Goal: Transaction & Acquisition: Book appointment/travel/reservation

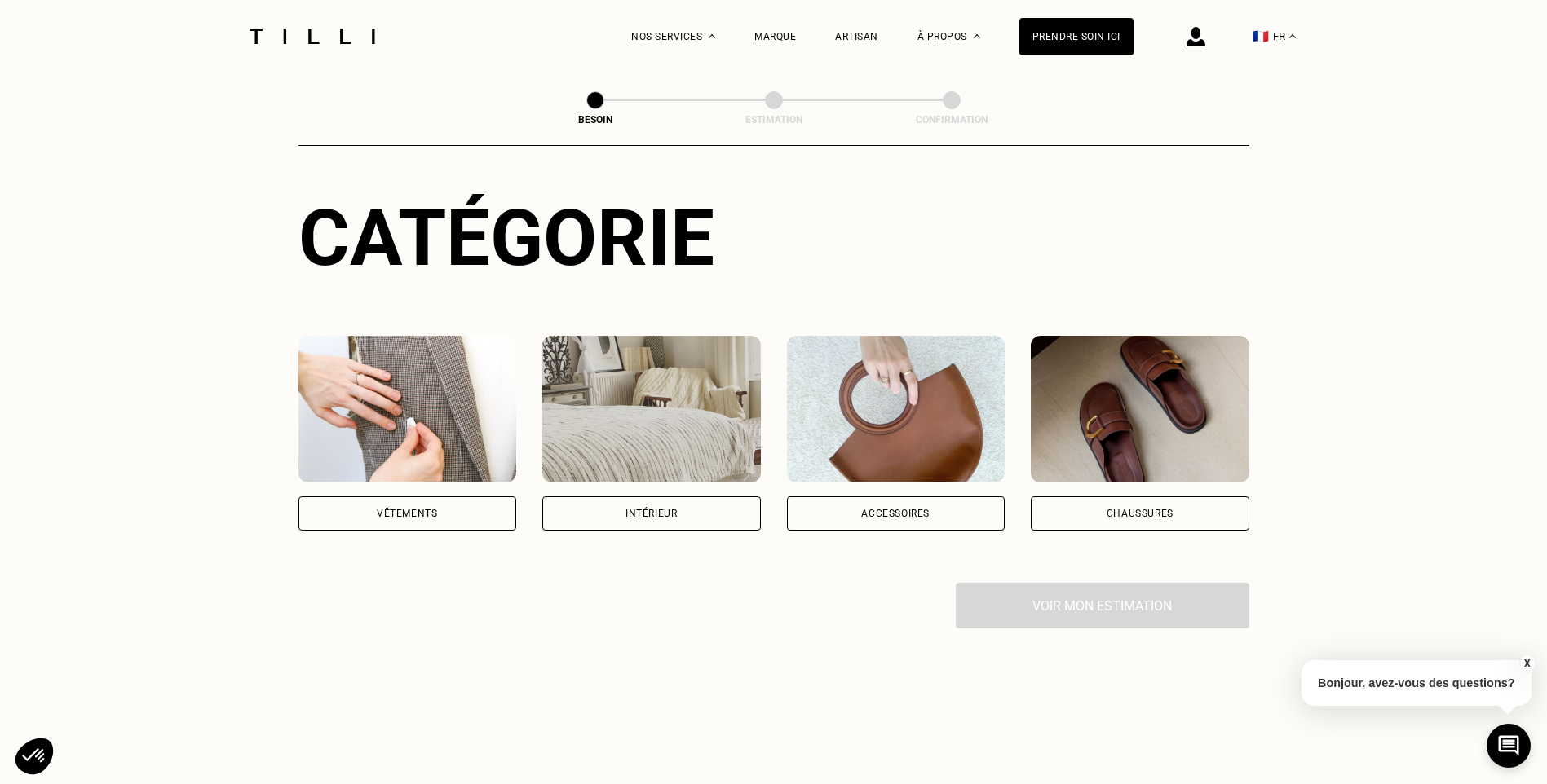
scroll to position [163, 0]
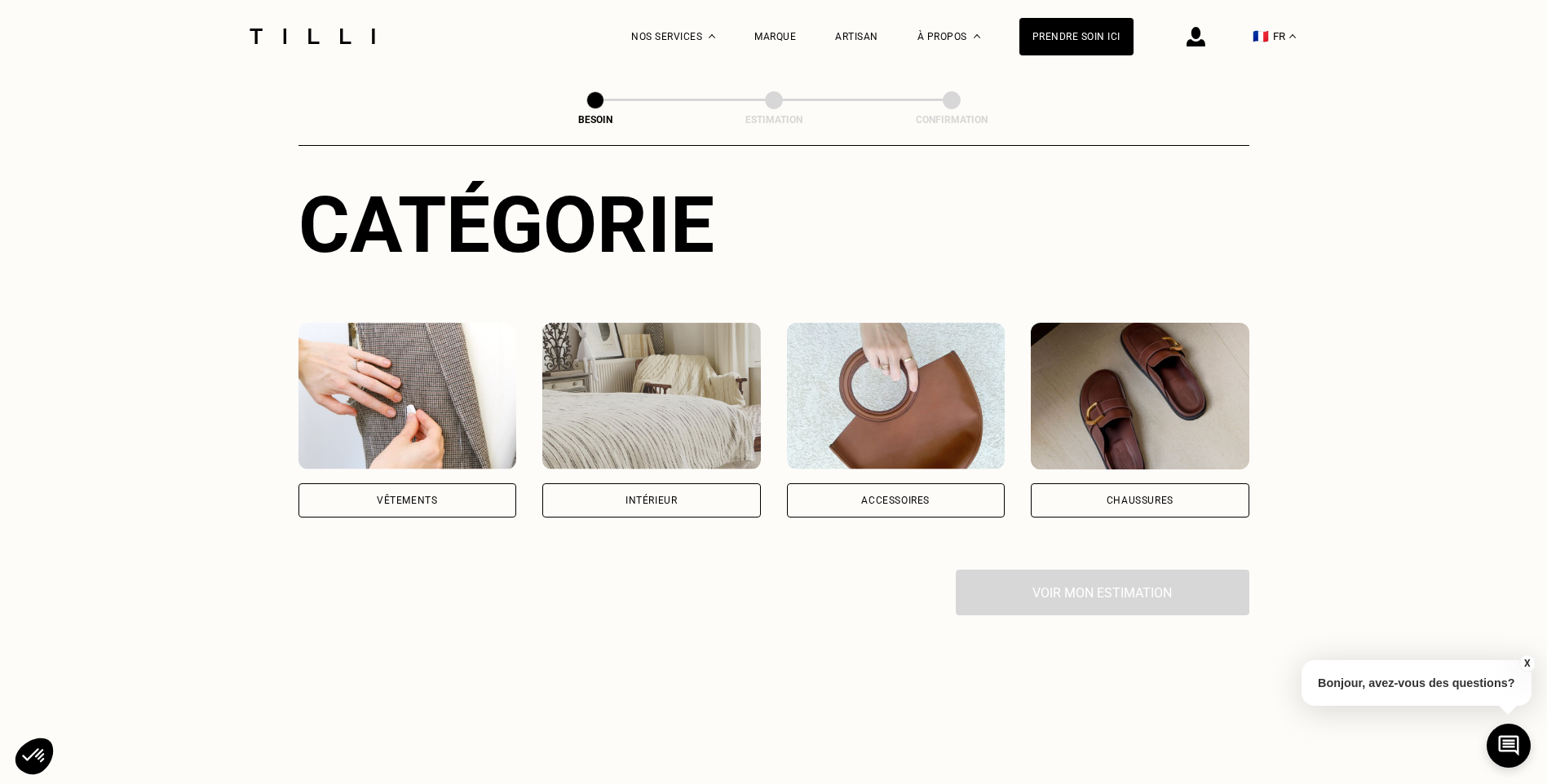
click at [854, 489] on div "Accessoires" at bounding box center [896, 500] width 218 height 34
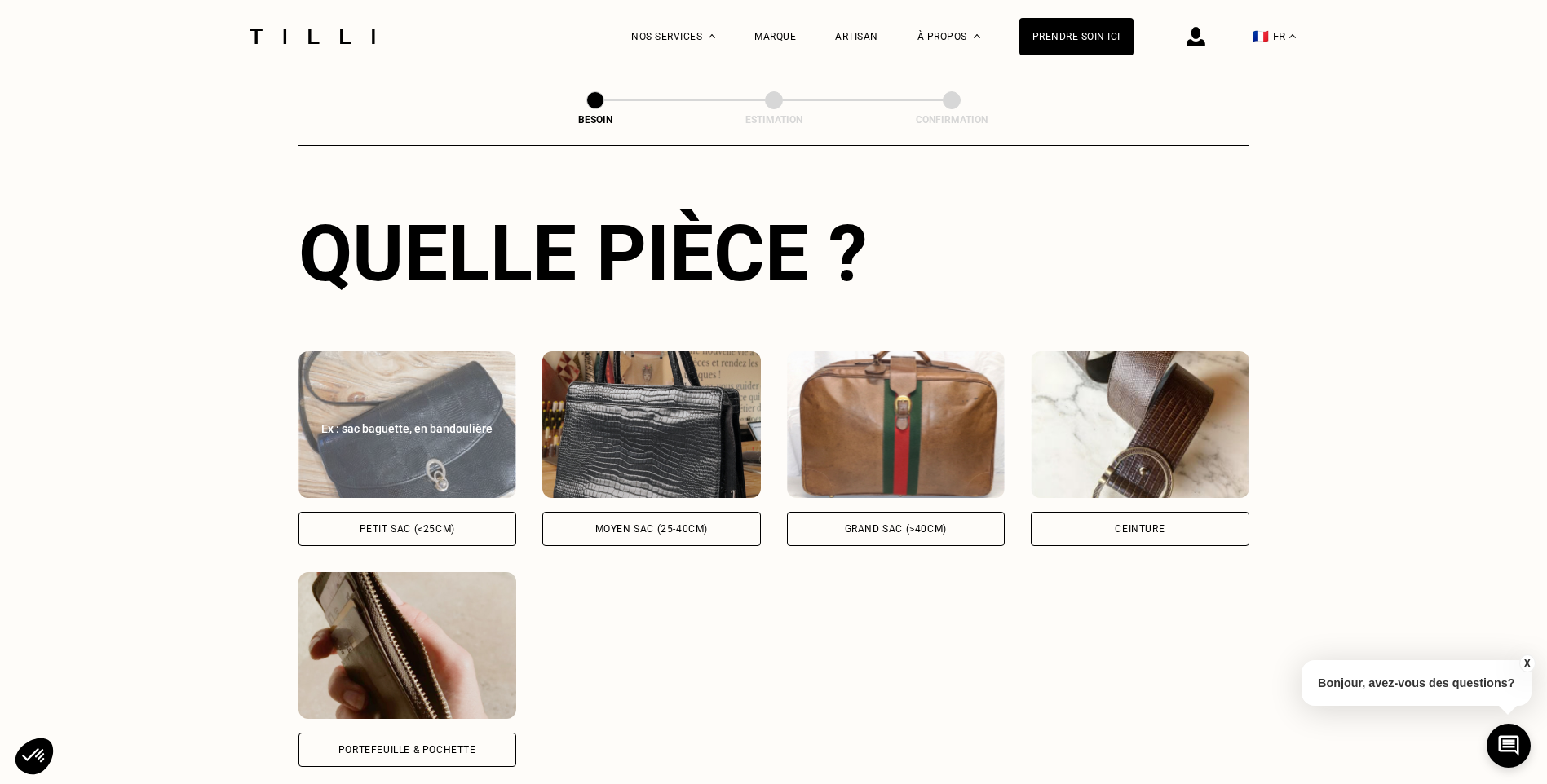
scroll to position [614, 0]
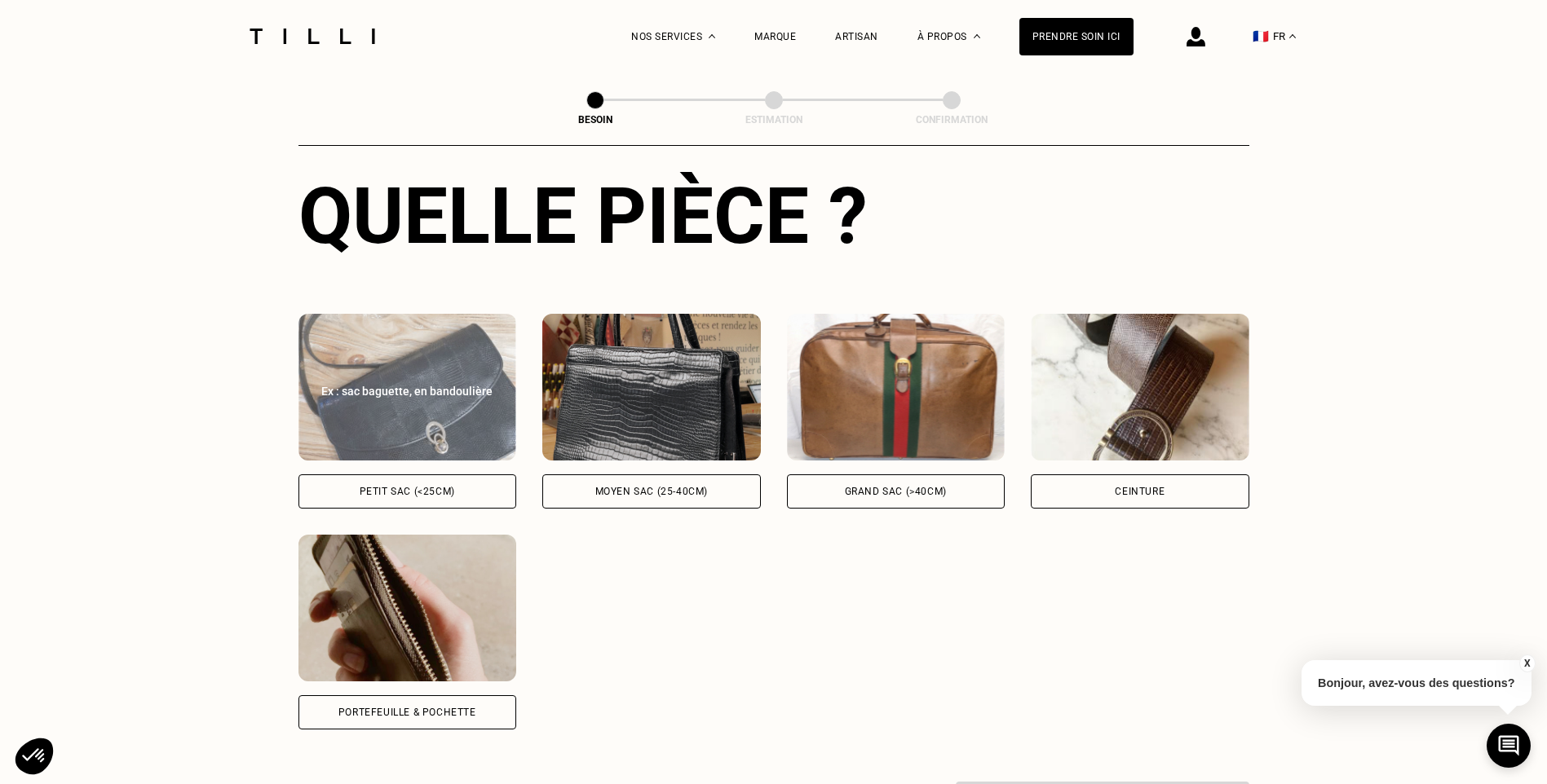
click at [447, 447] on div "Ex : sac baguette, en bandoulière Petit sac (<25cm)" at bounding box center [407, 410] width 218 height 195
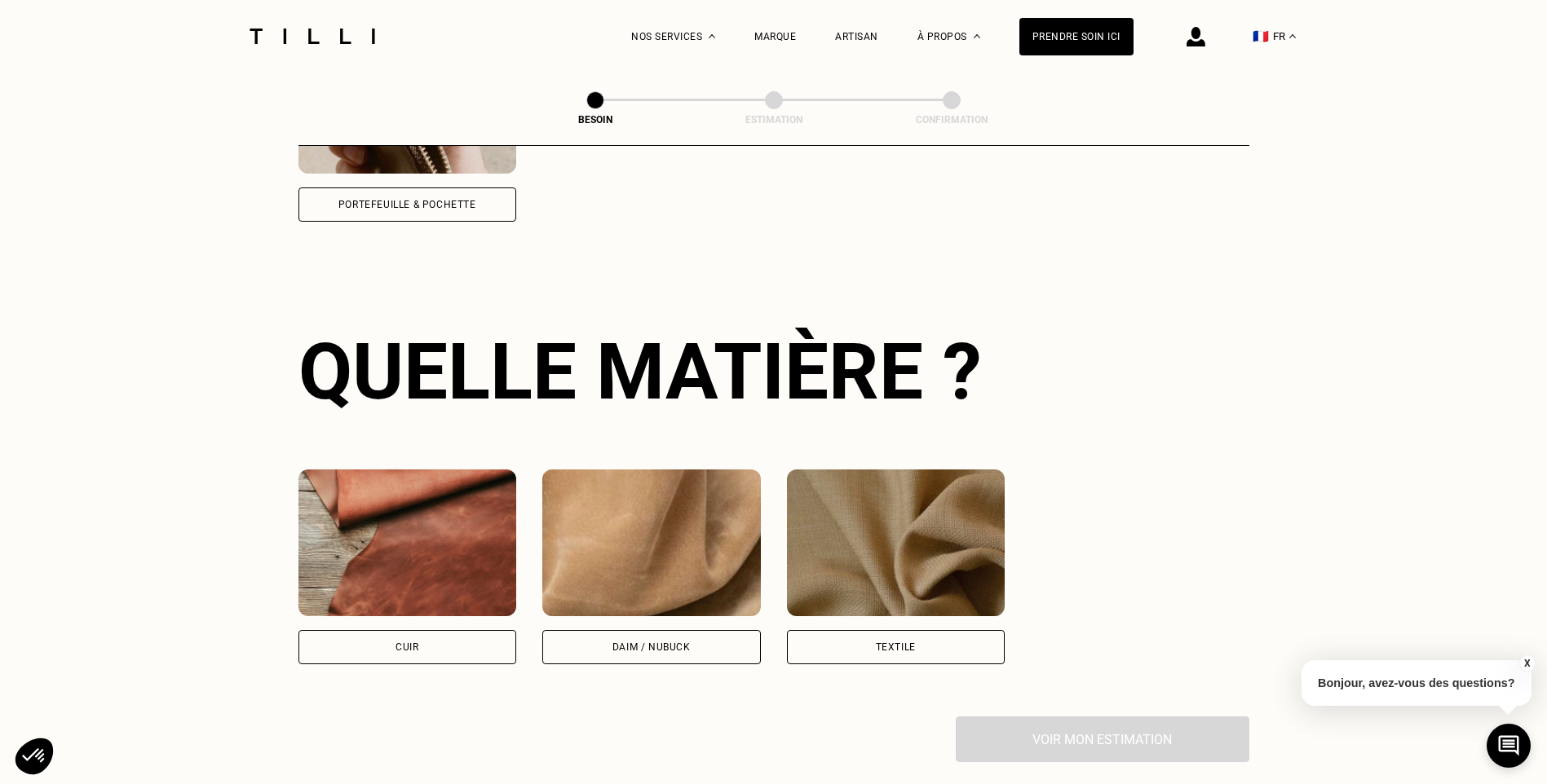
scroll to position [1364, 0]
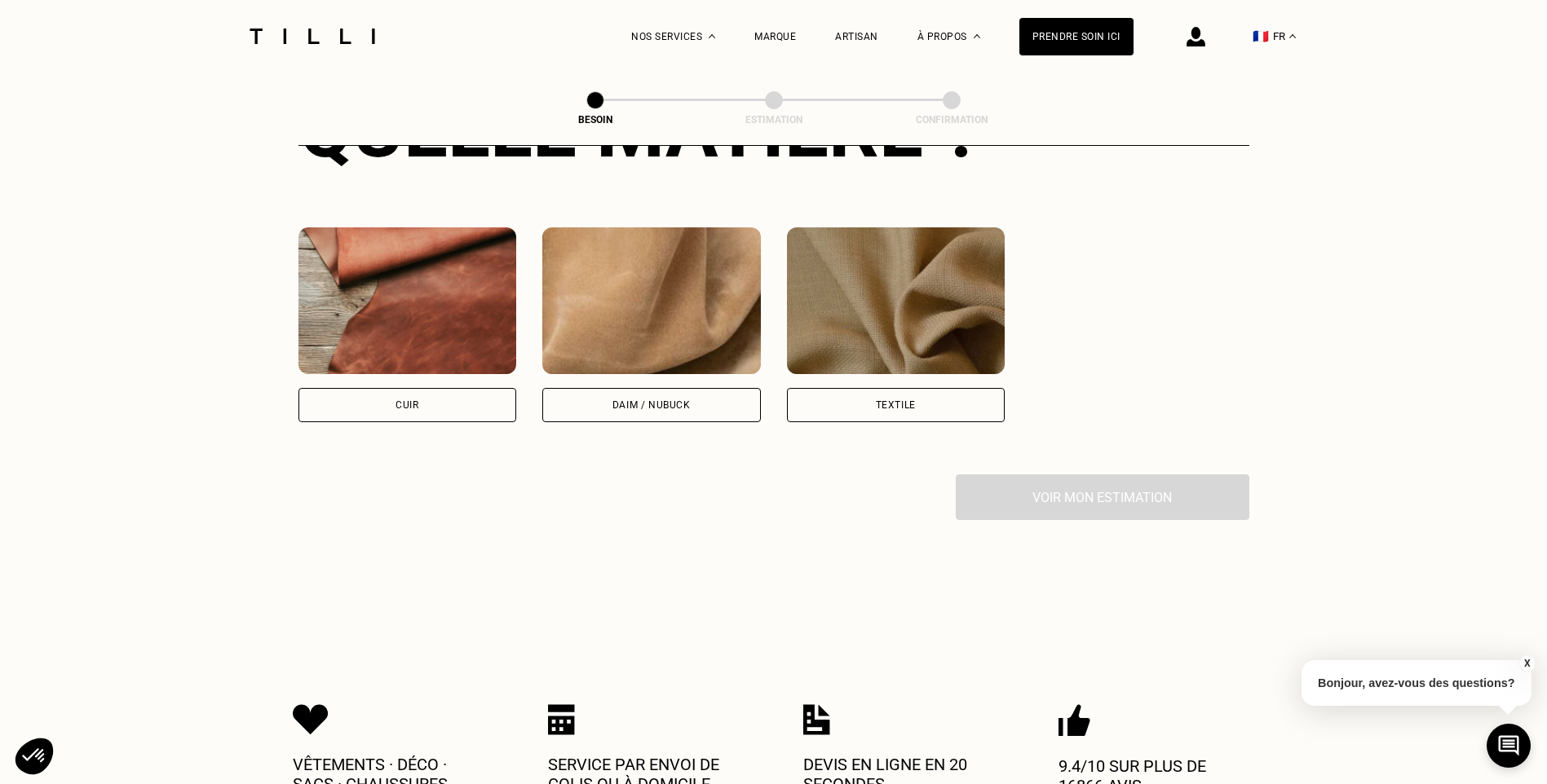
click at [683, 303] on img at bounding box center [651, 300] width 218 height 146
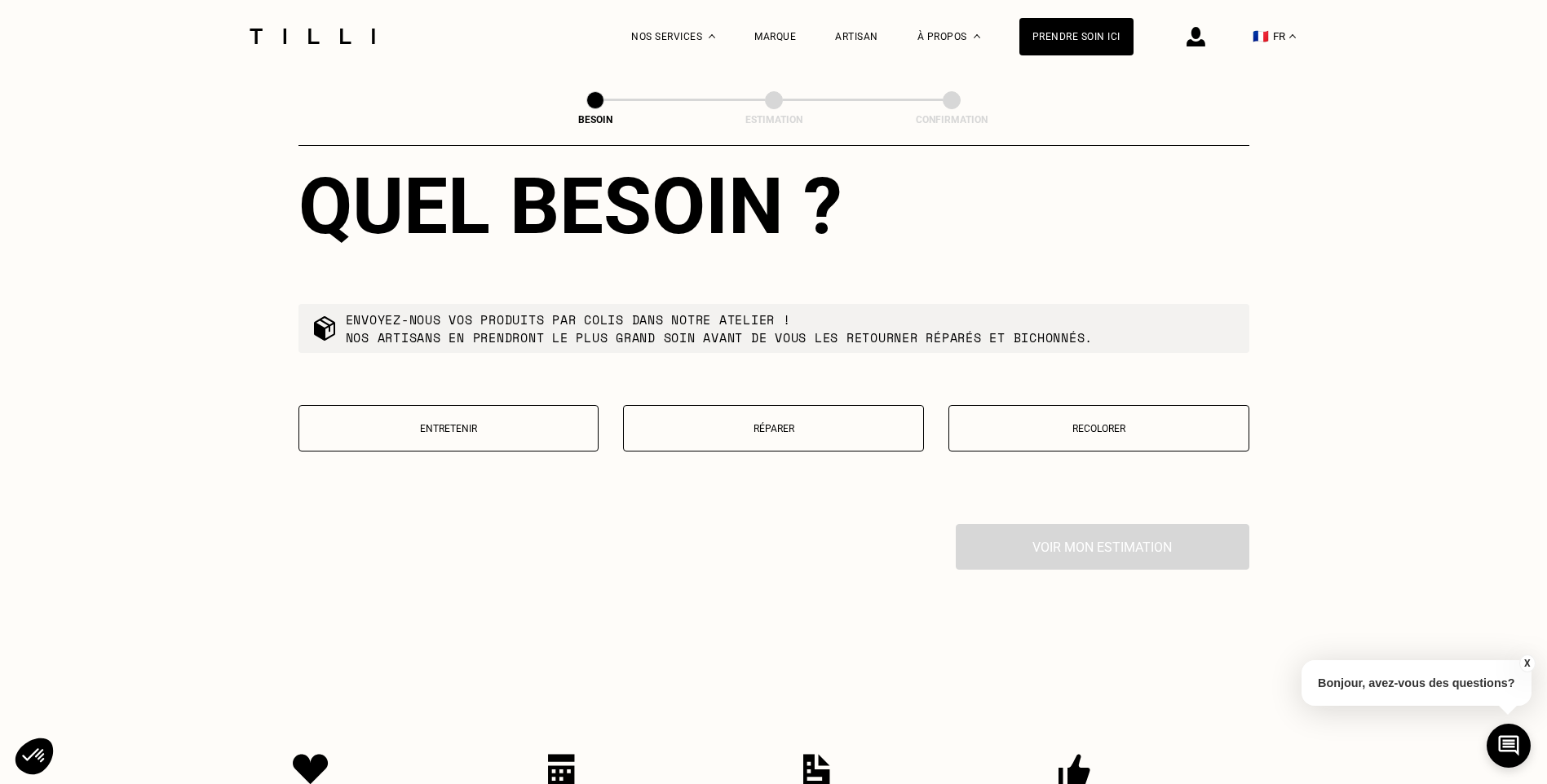
scroll to position [1854, 0]
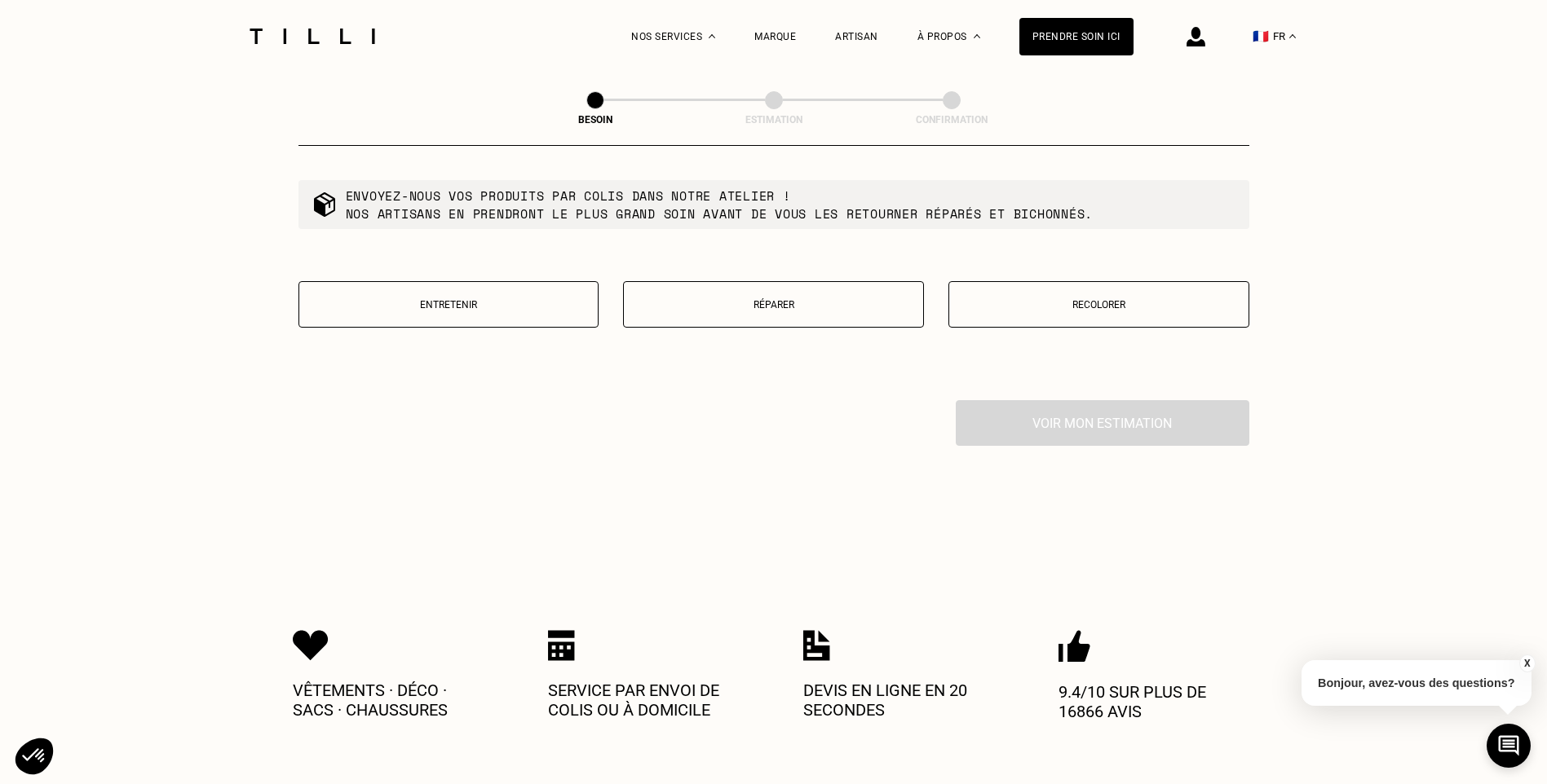
click at [546, 310] on button "Entretenir" at bounding box center [449, 304] width 301 height 47
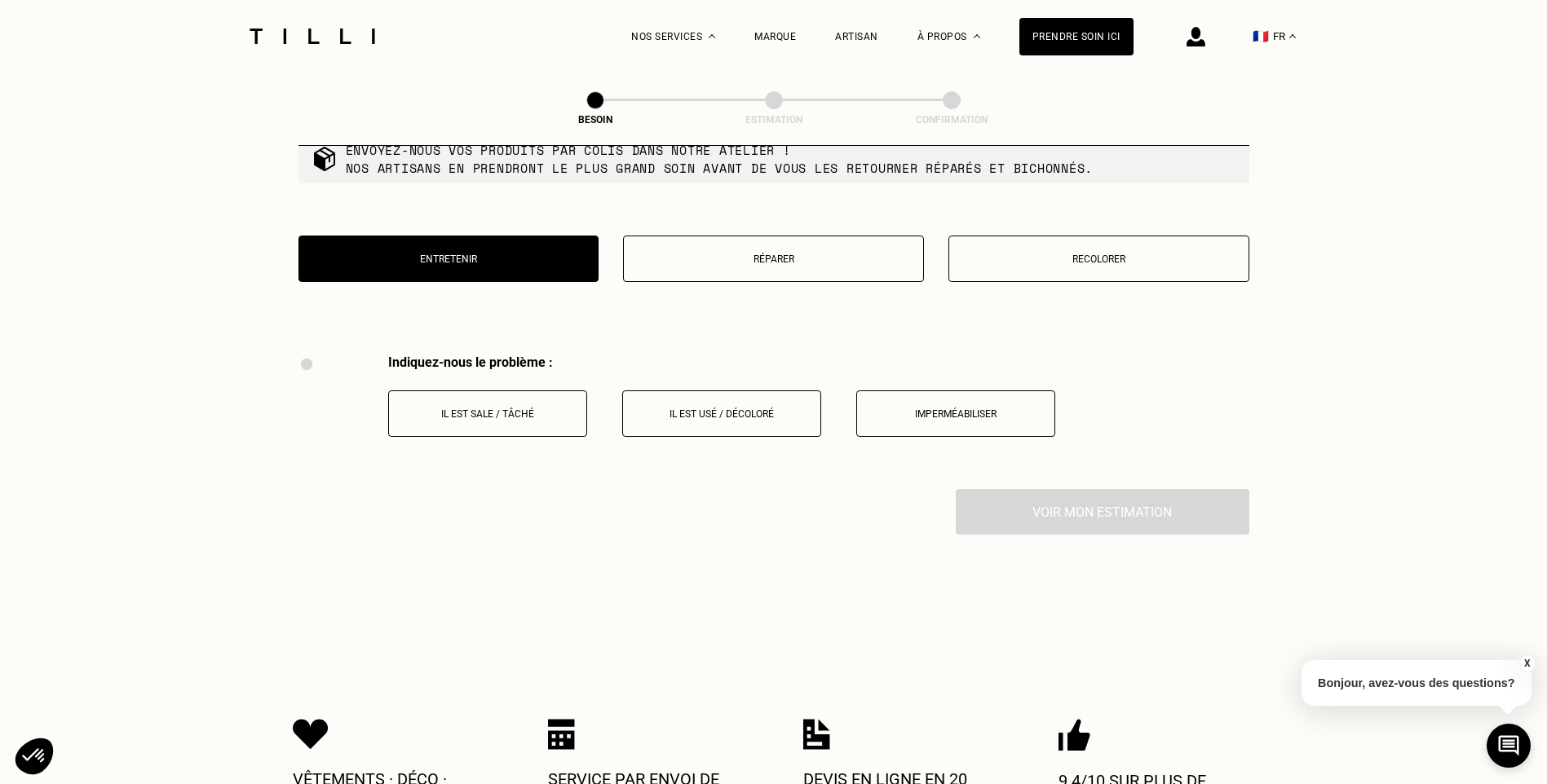
scroll to position [1899, 0]
click at [767, 262] on button "Réparer" at bounding box center [774, 260] width 301 height 47
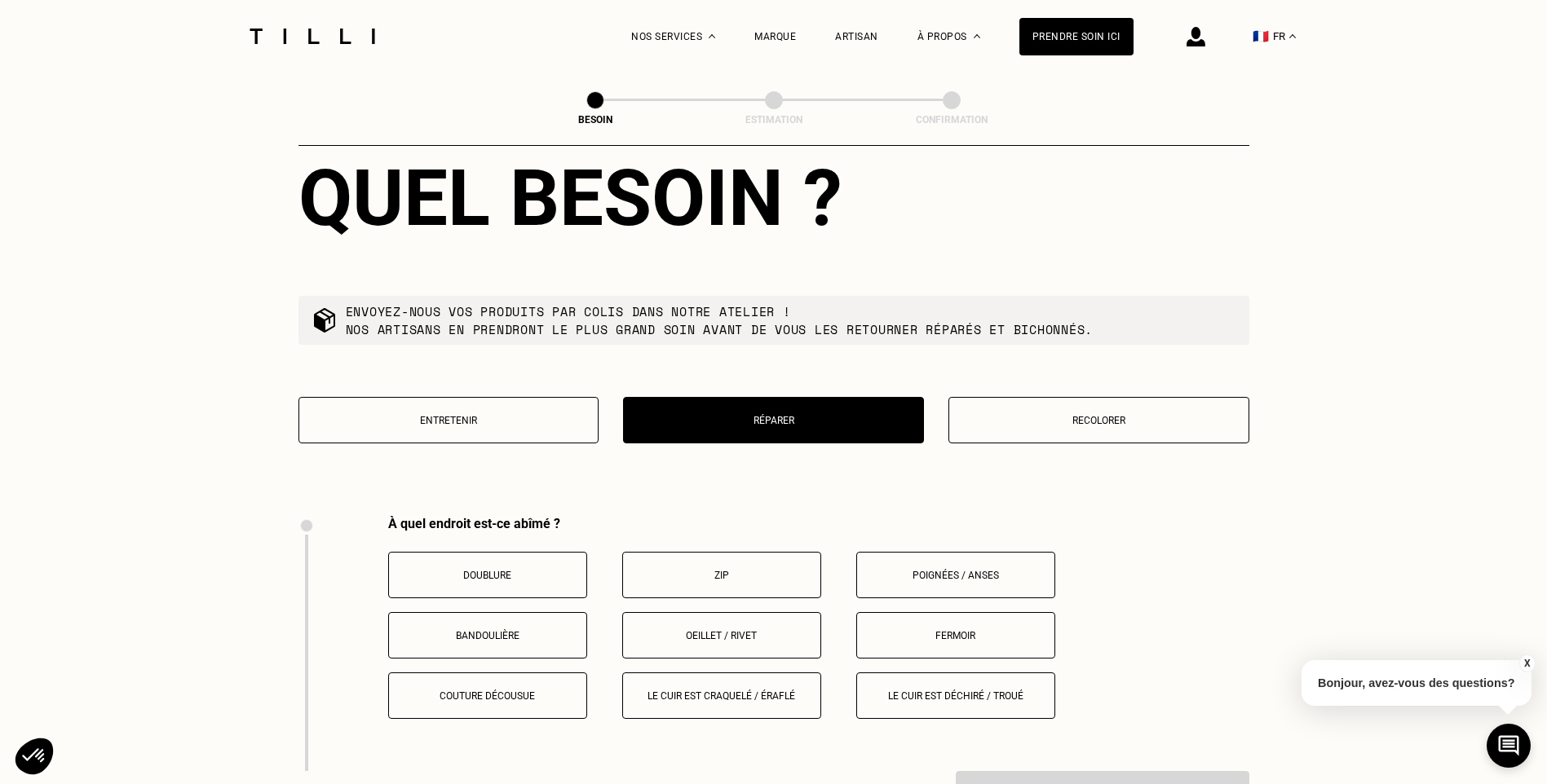
scroll to position [1736, 0]
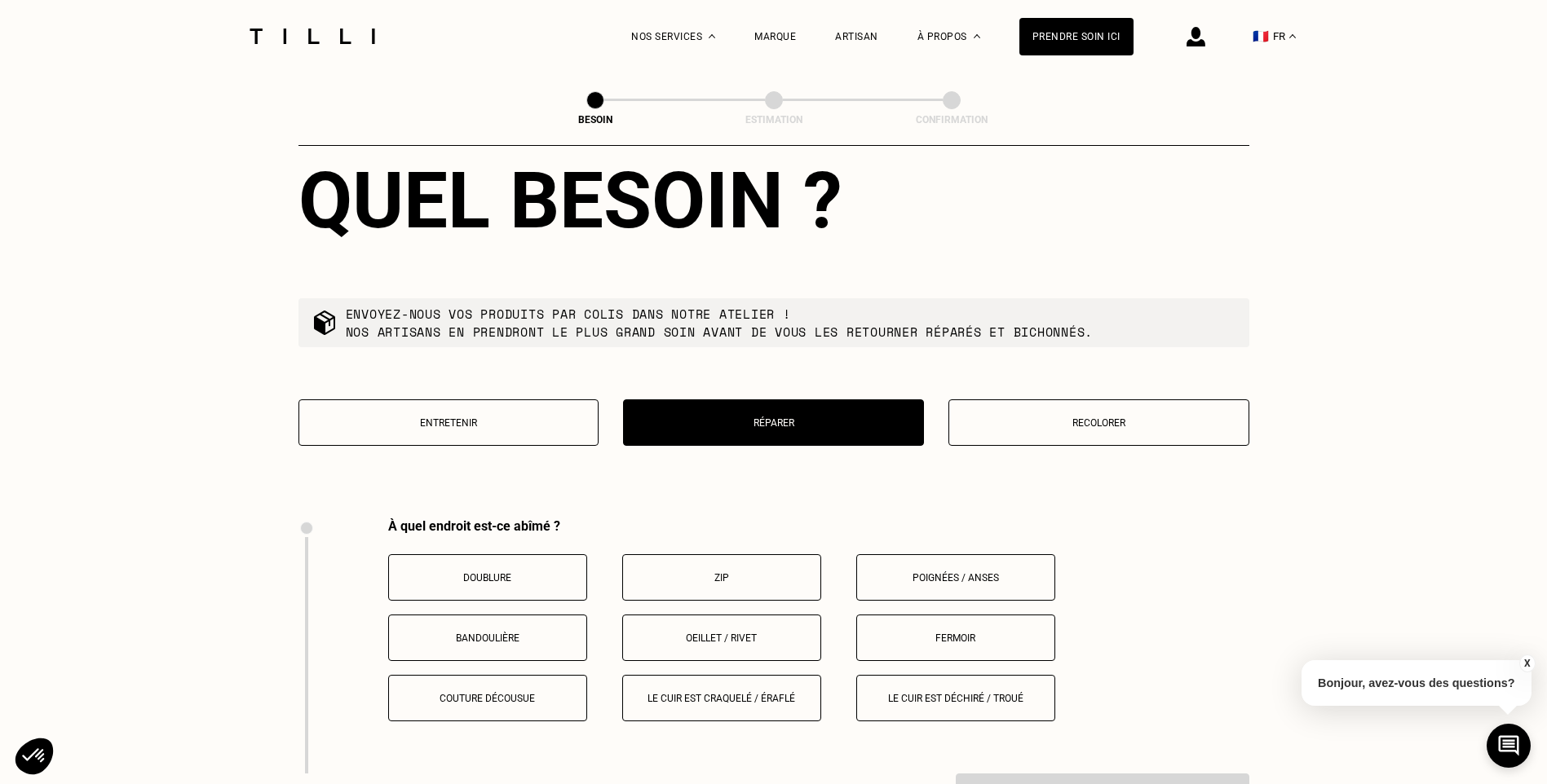
click at [1032, 420] on button "Recolorer" at bounding box center [1099, 423] width 301 height 47
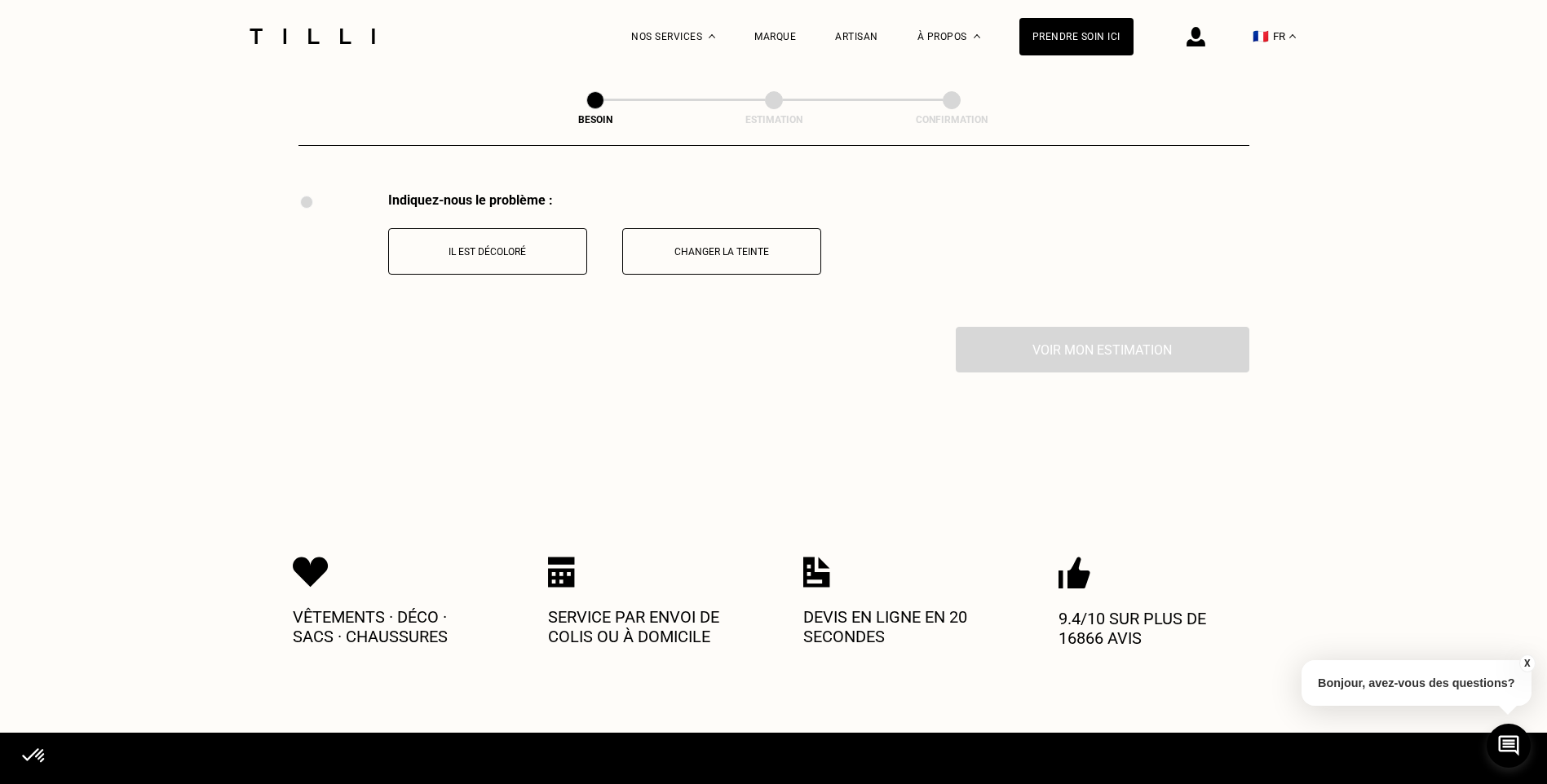
scroll to position [1817, 0]
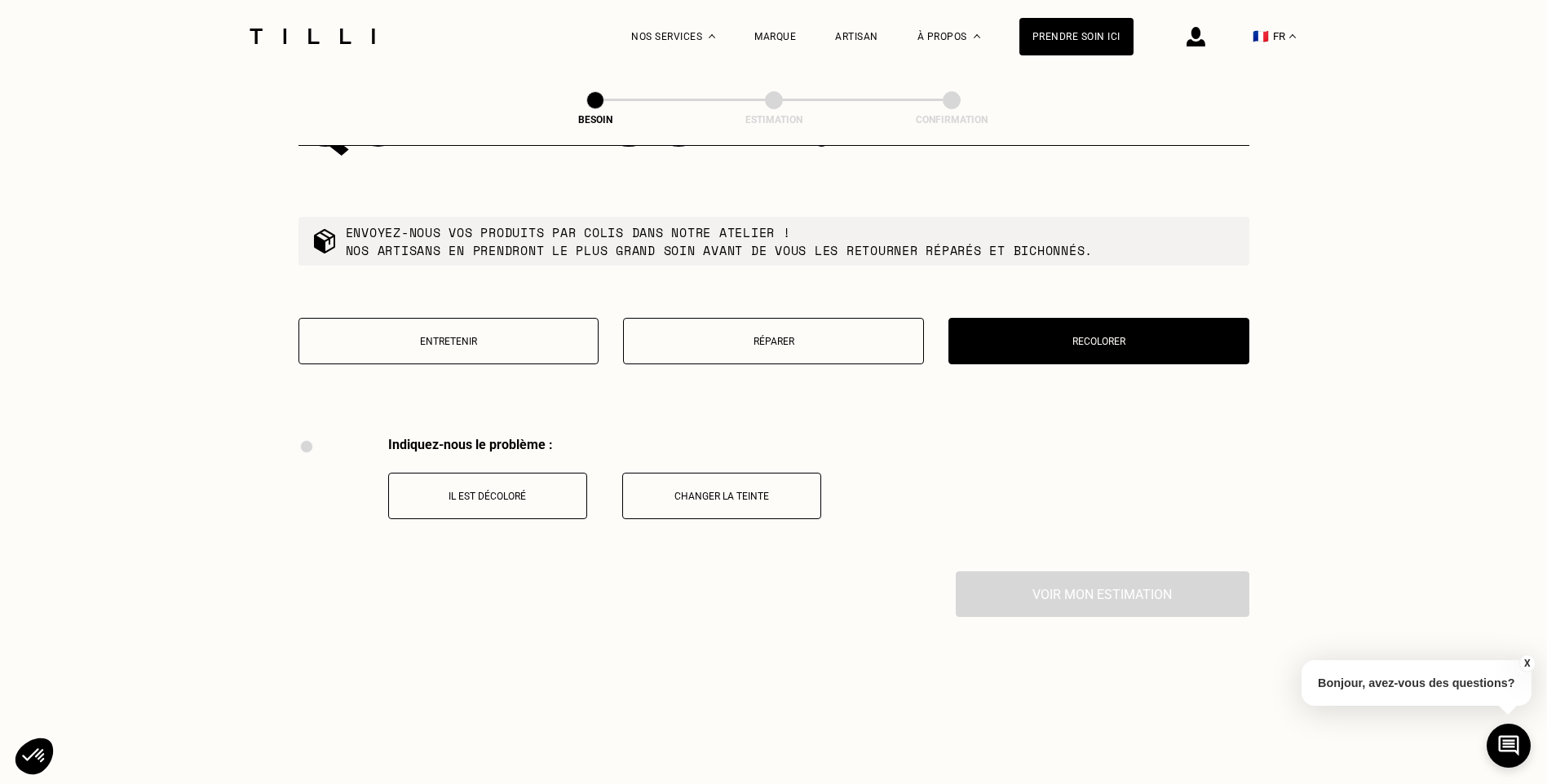
click at [492, 341] on button "Entretenir" at bounding box center [449, 341] width 301 height 47
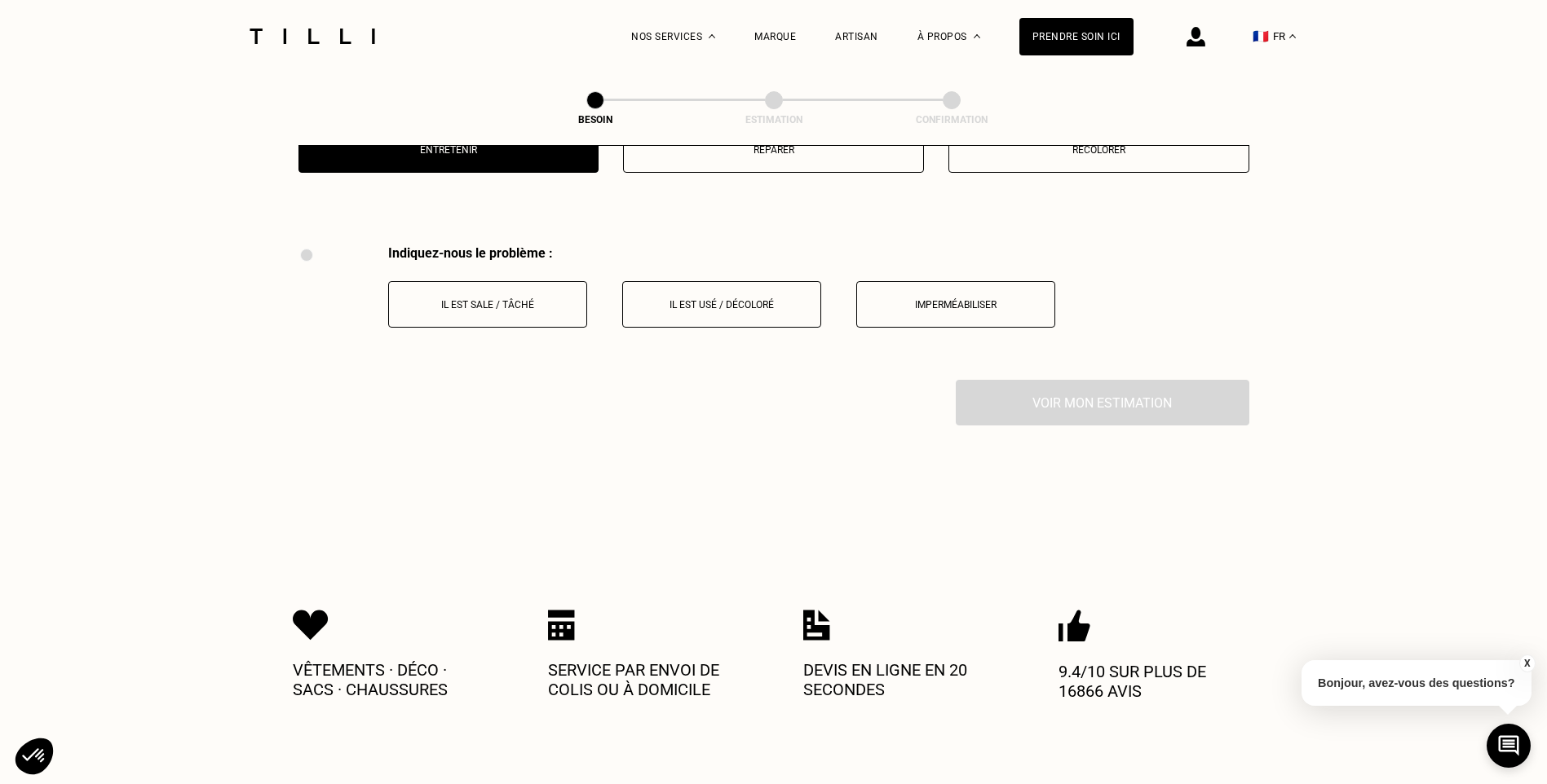
scroll to position [1980, 0]
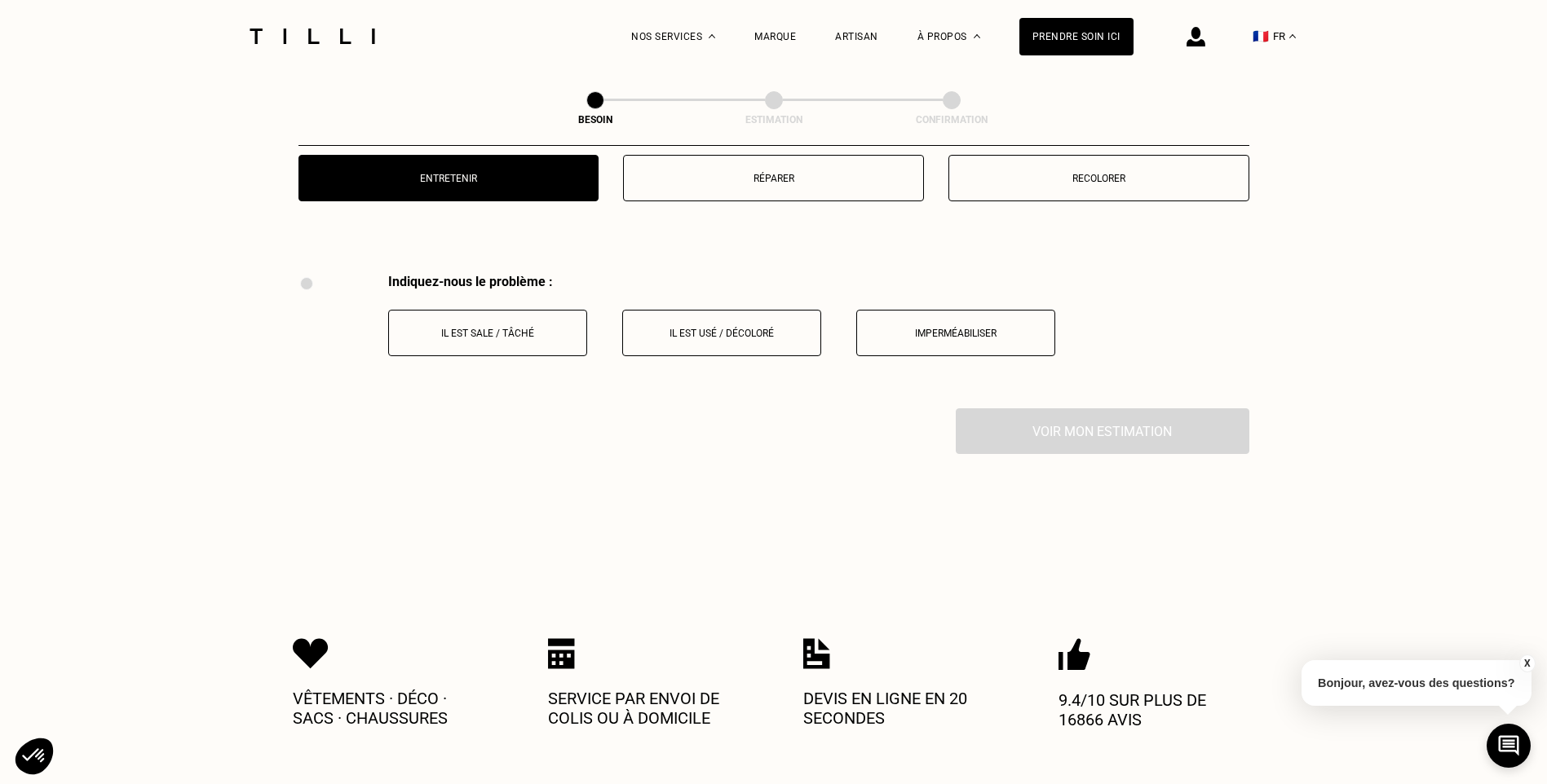
click at [492, 341] on button "Il est sale / tâché" at bounding box center [488, 333] width 199 height 47
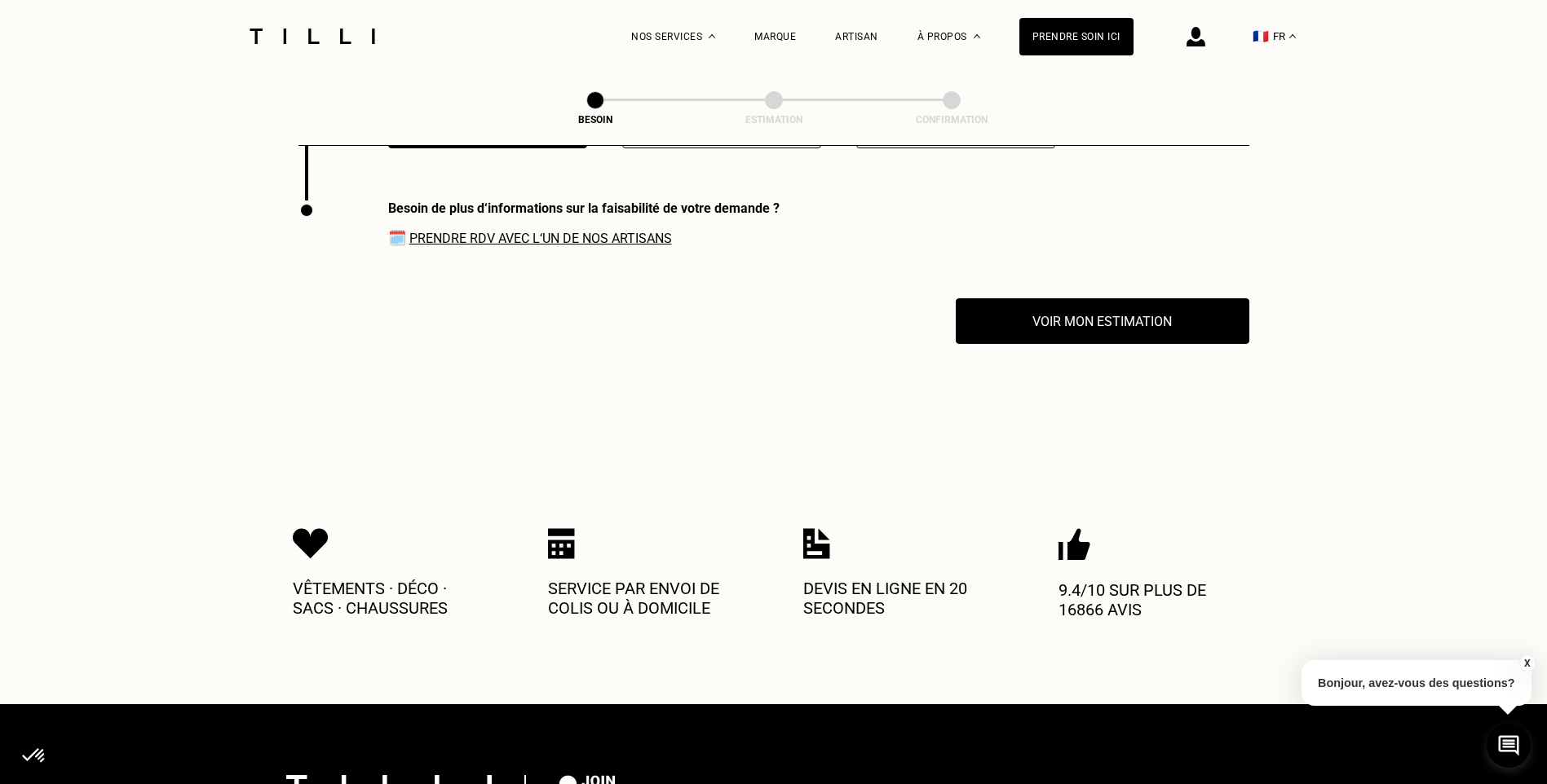
scroll to position [2197, 0]
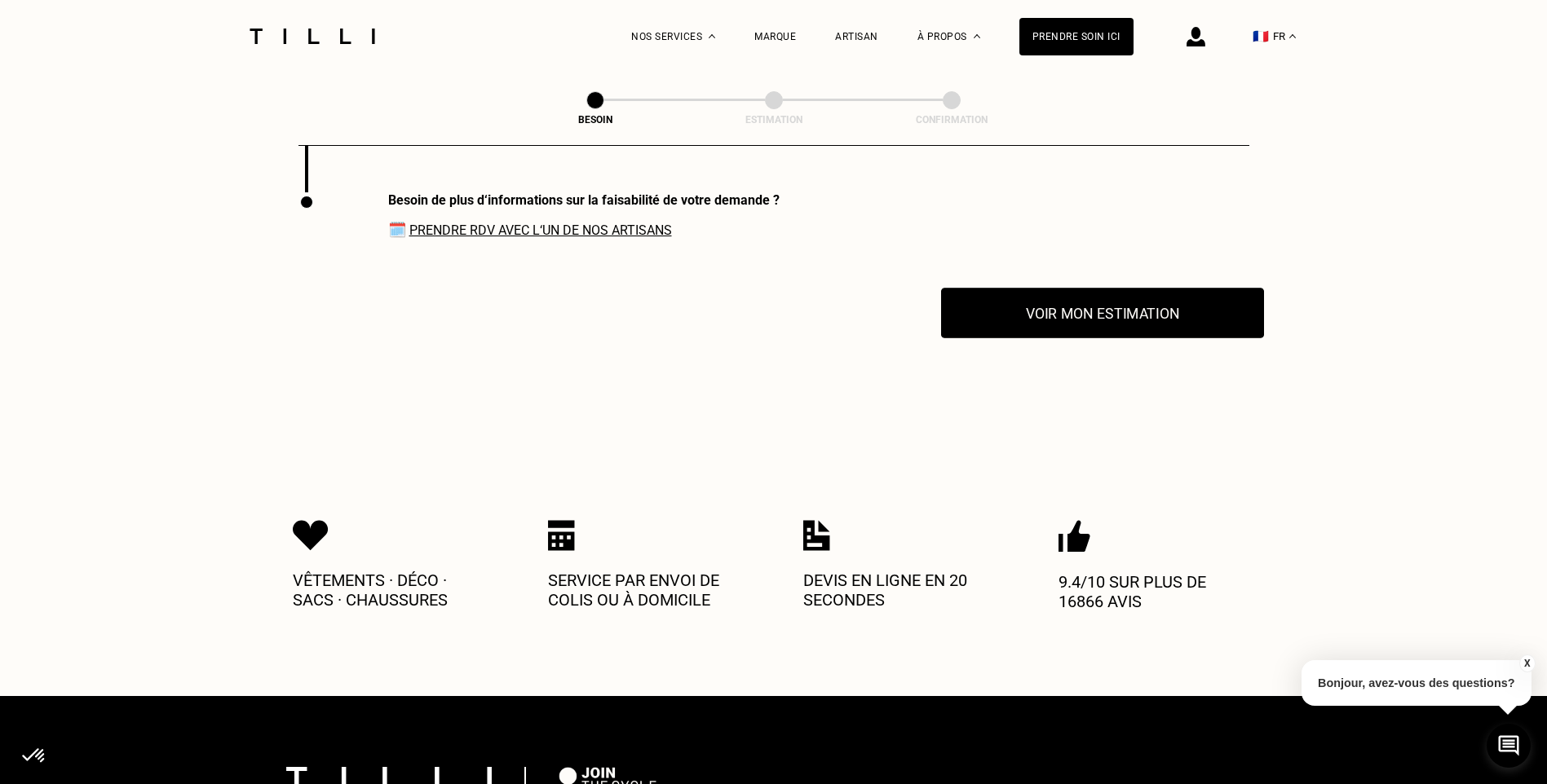
click at [1098, 313] on button "Voir mon estimation" at bounding box center [1102, 313] width 323 height 50
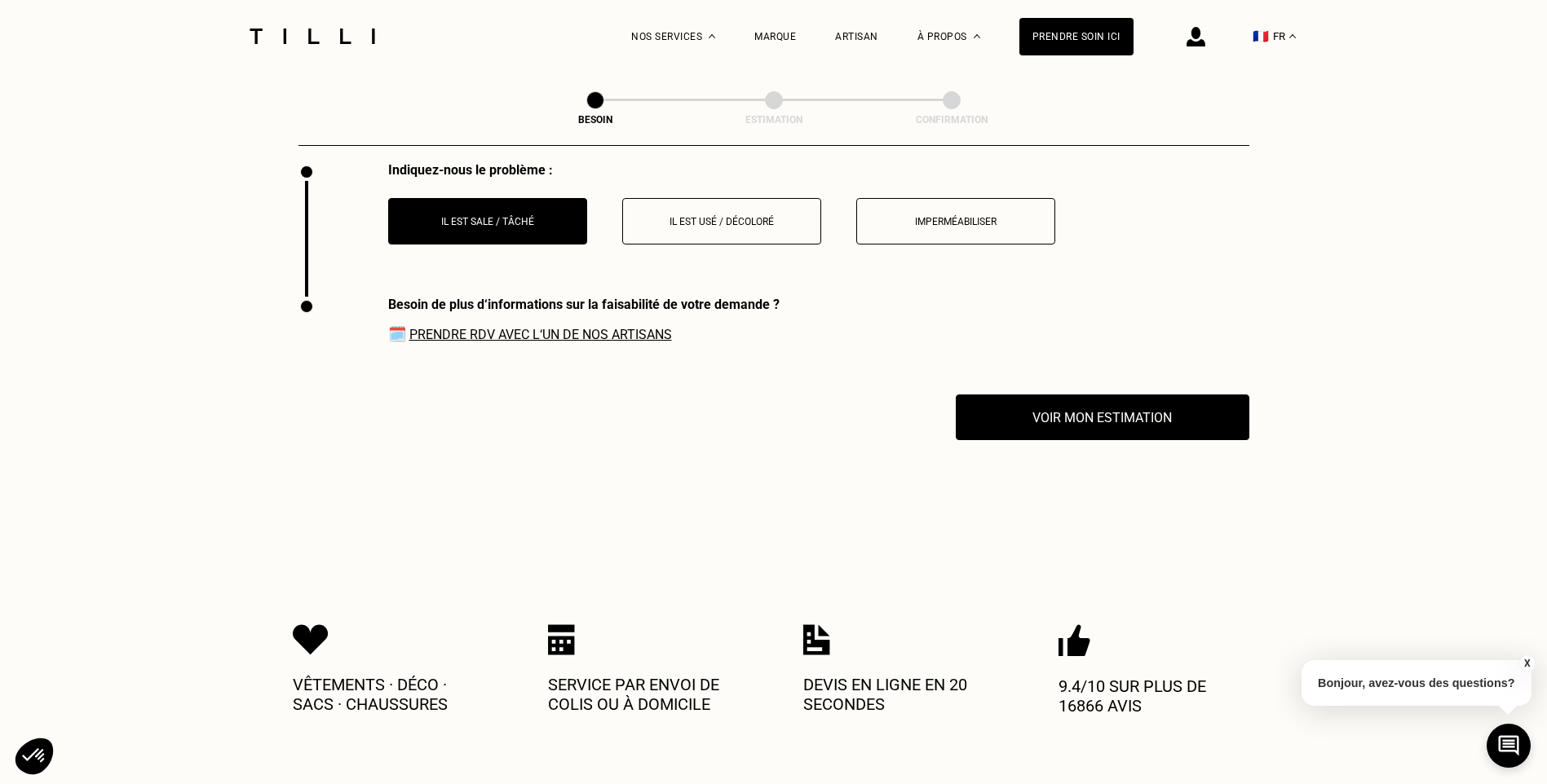
scroll to position [1952, 0]
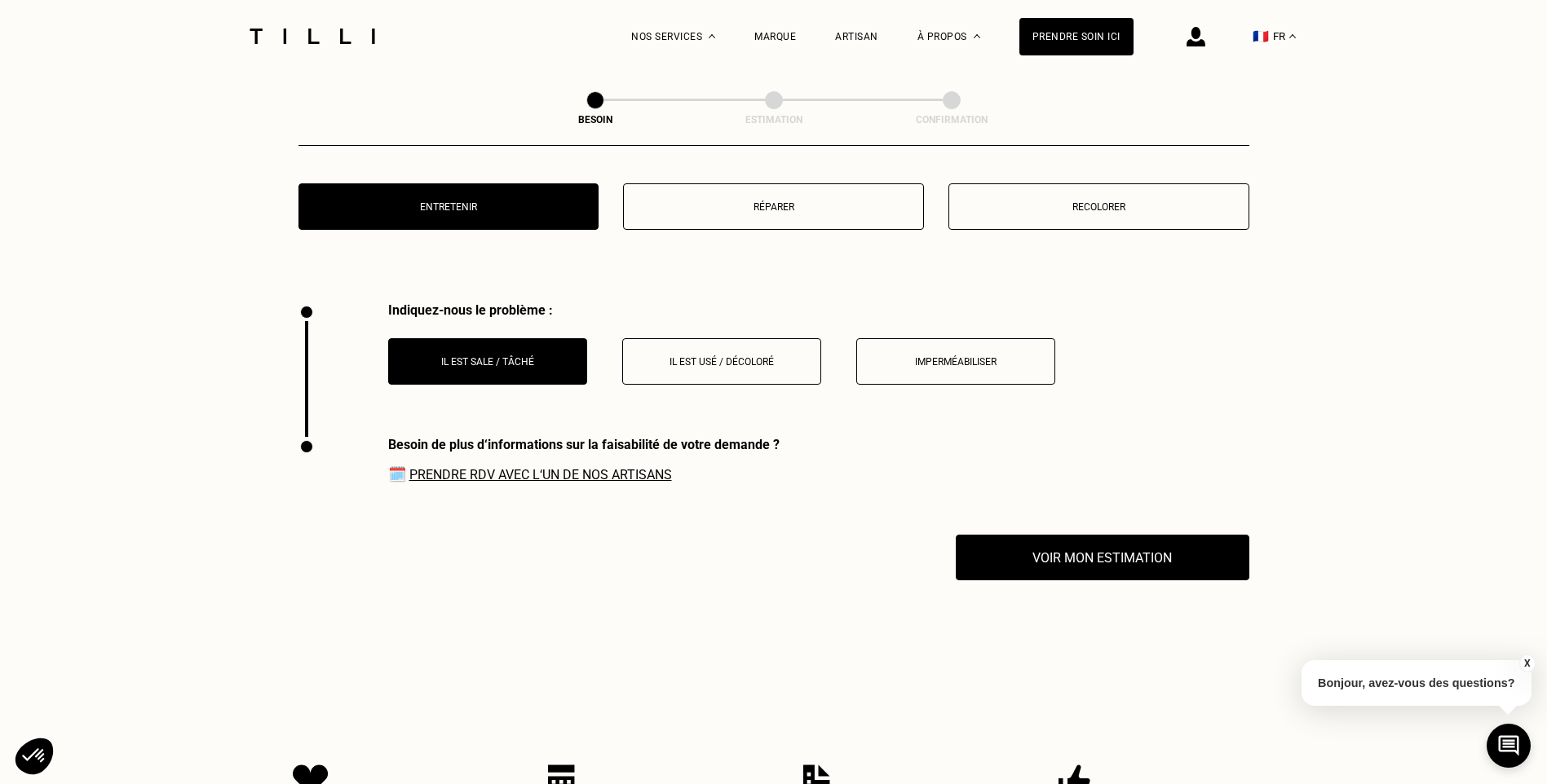
click at [733, 369] on button "Il est usé / décoloré" at bounding box center [722, 362] width 199 height 47
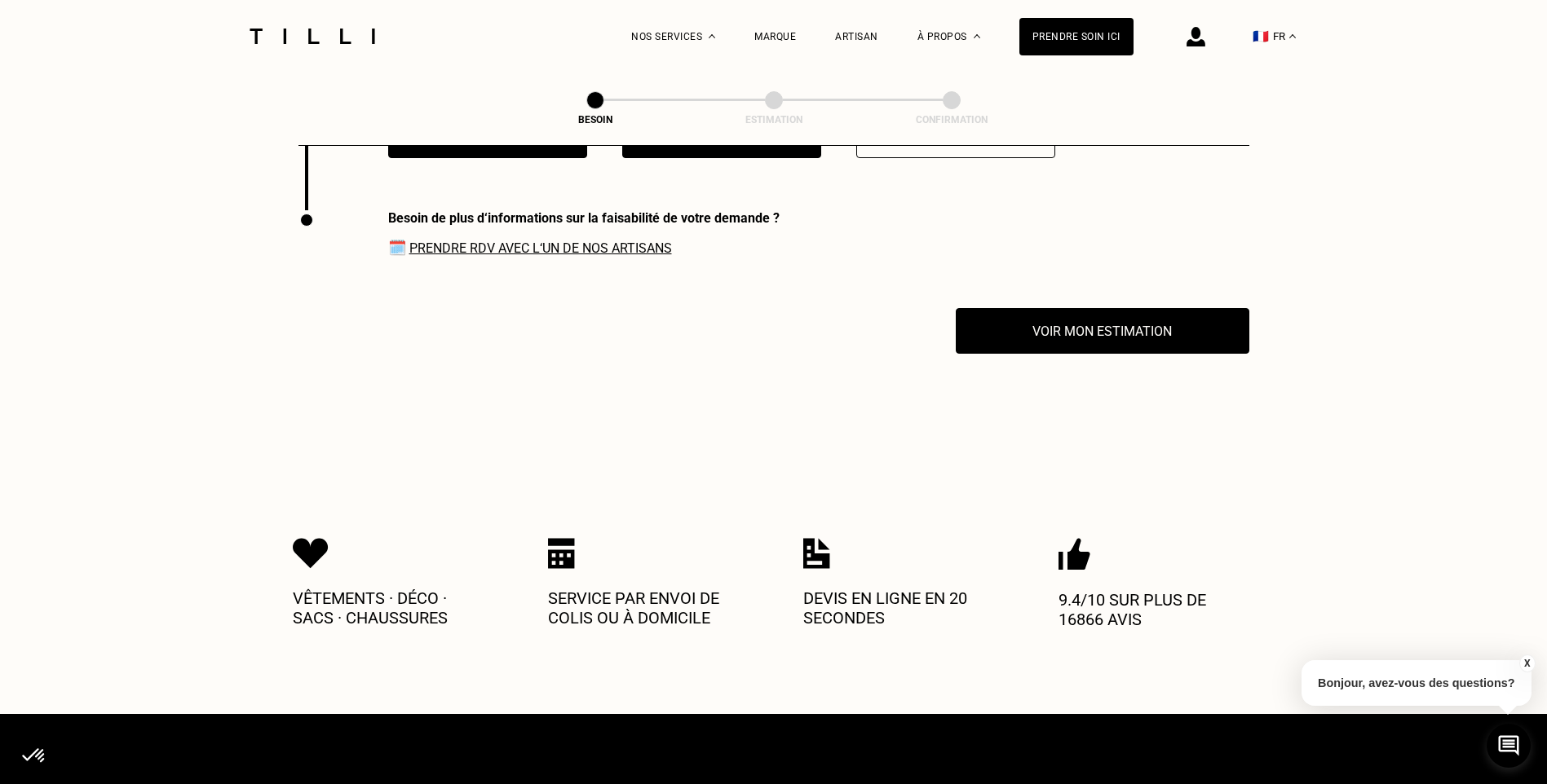
scroll to position [2197, 0]
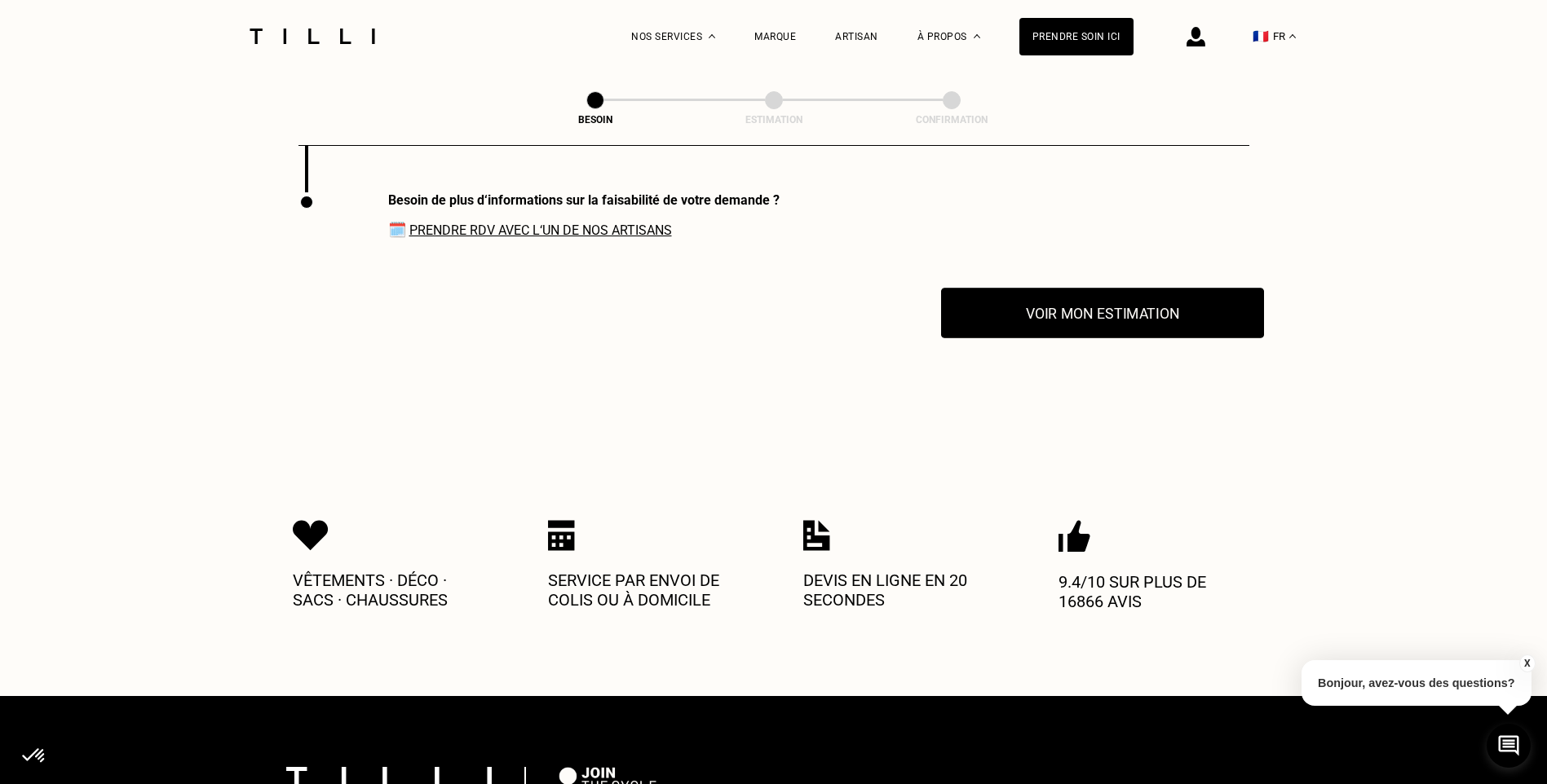
click at [1075, 310] on button "Voir mon estimation" at bounding box center [1102, 313] width 323 height 50
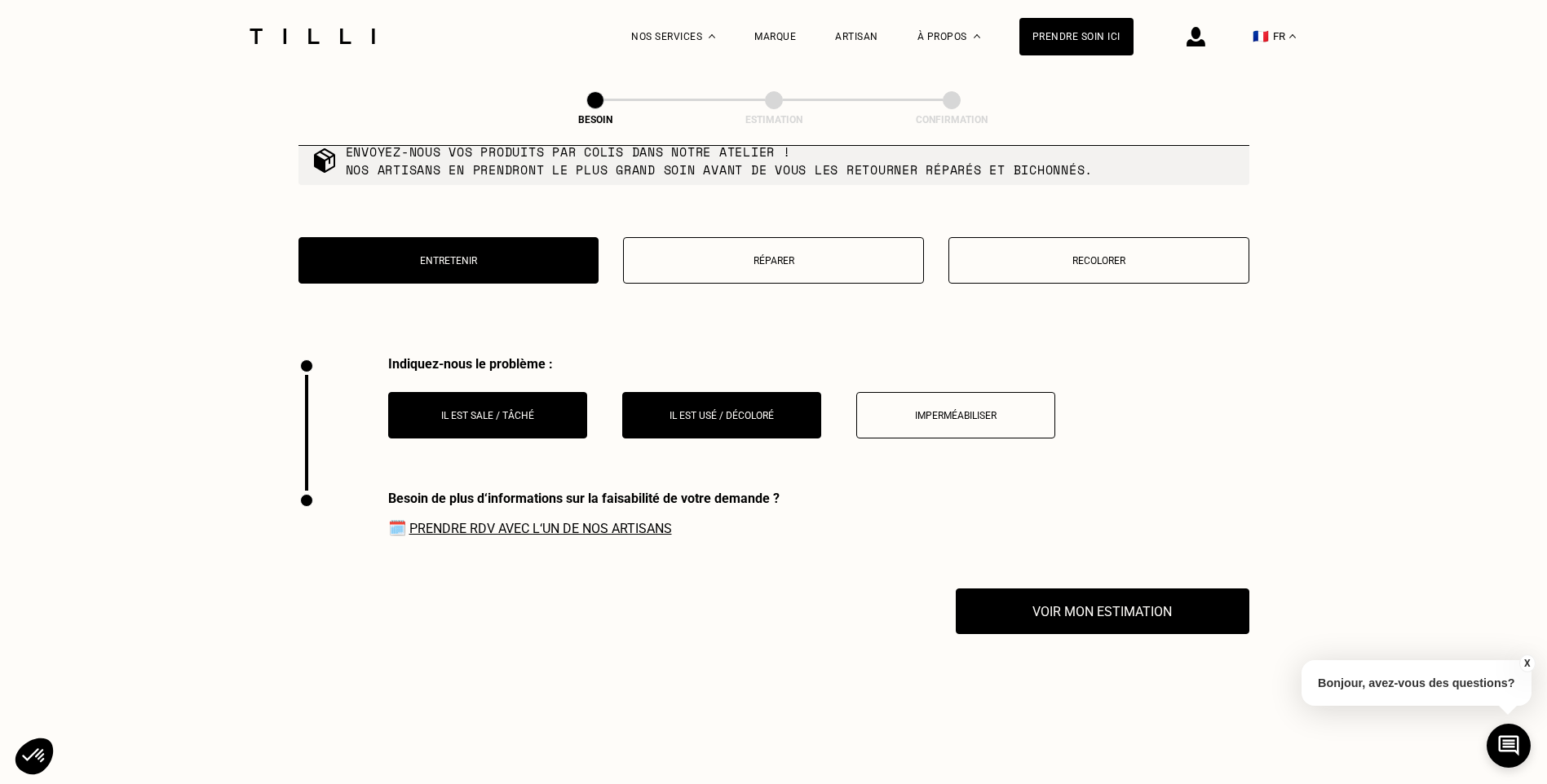
scroll to position [1871, 0]
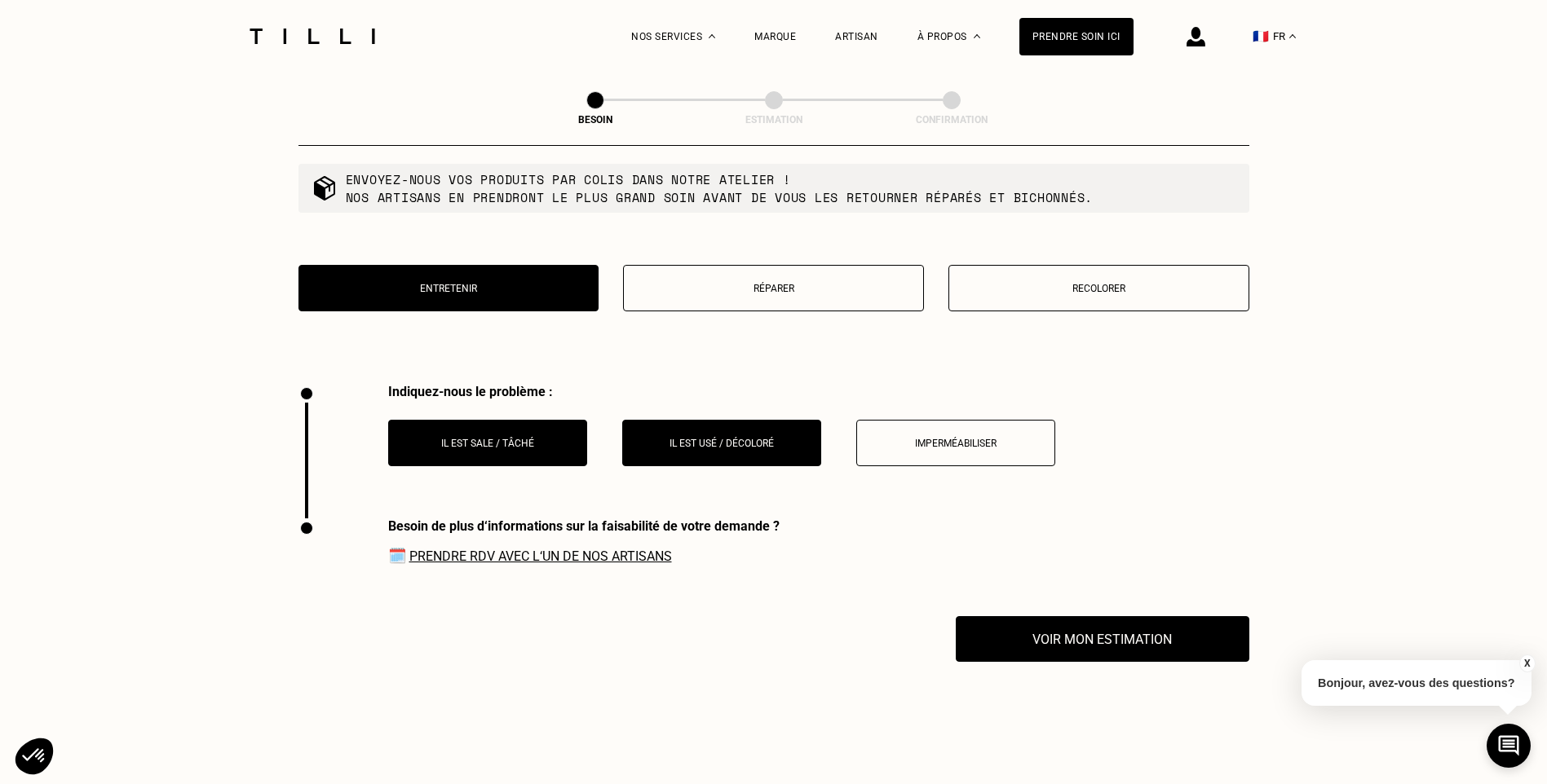
click at [528, 438] on p "Il est sale / tâché" at bounding box center [488, 444] width 181 height 12
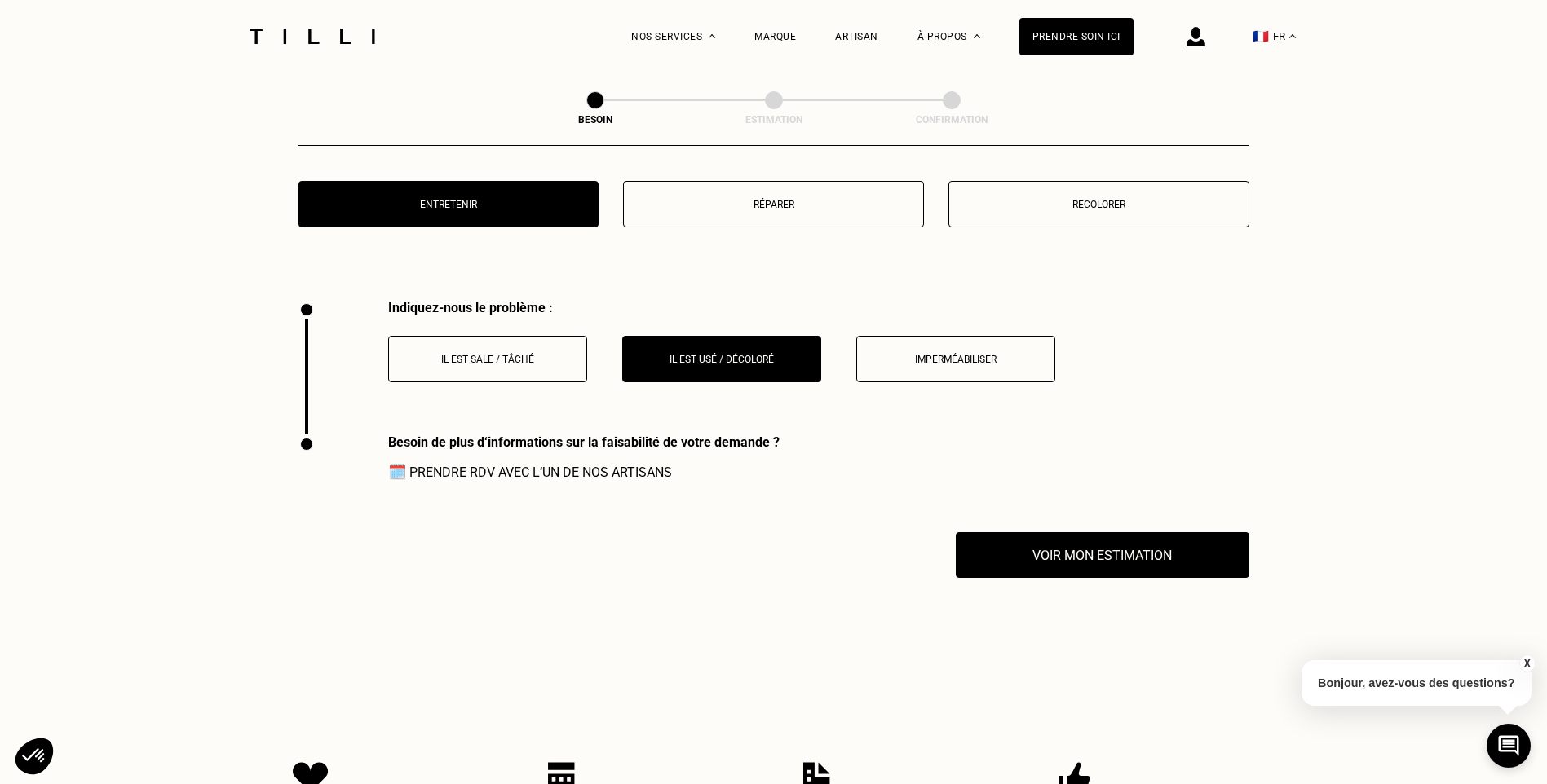
scroll to position [2197, 0]
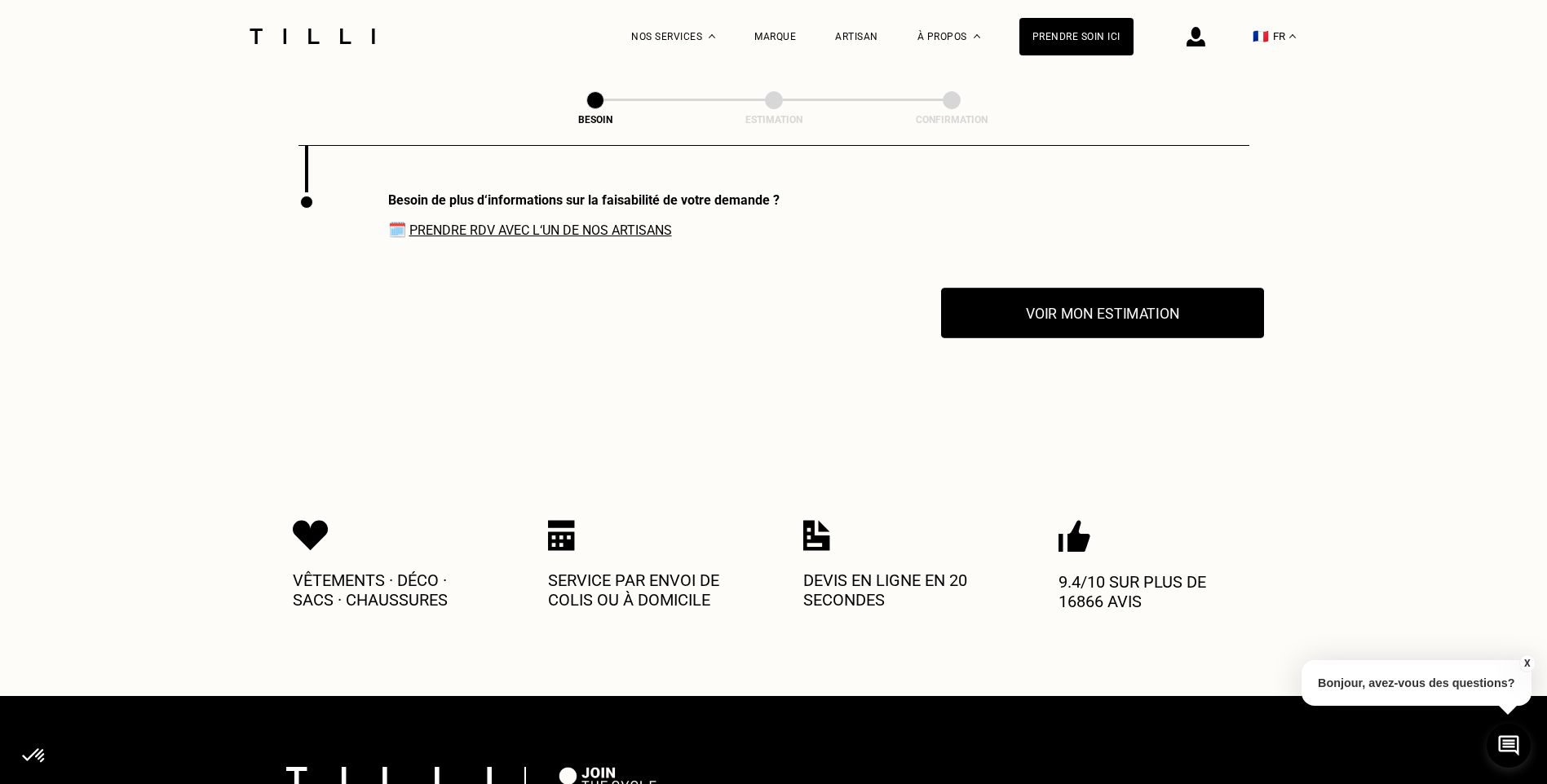
click at [1044, 303] on button "Voir mon estimation" at bounding box center [1102, 313] width 323 height 50
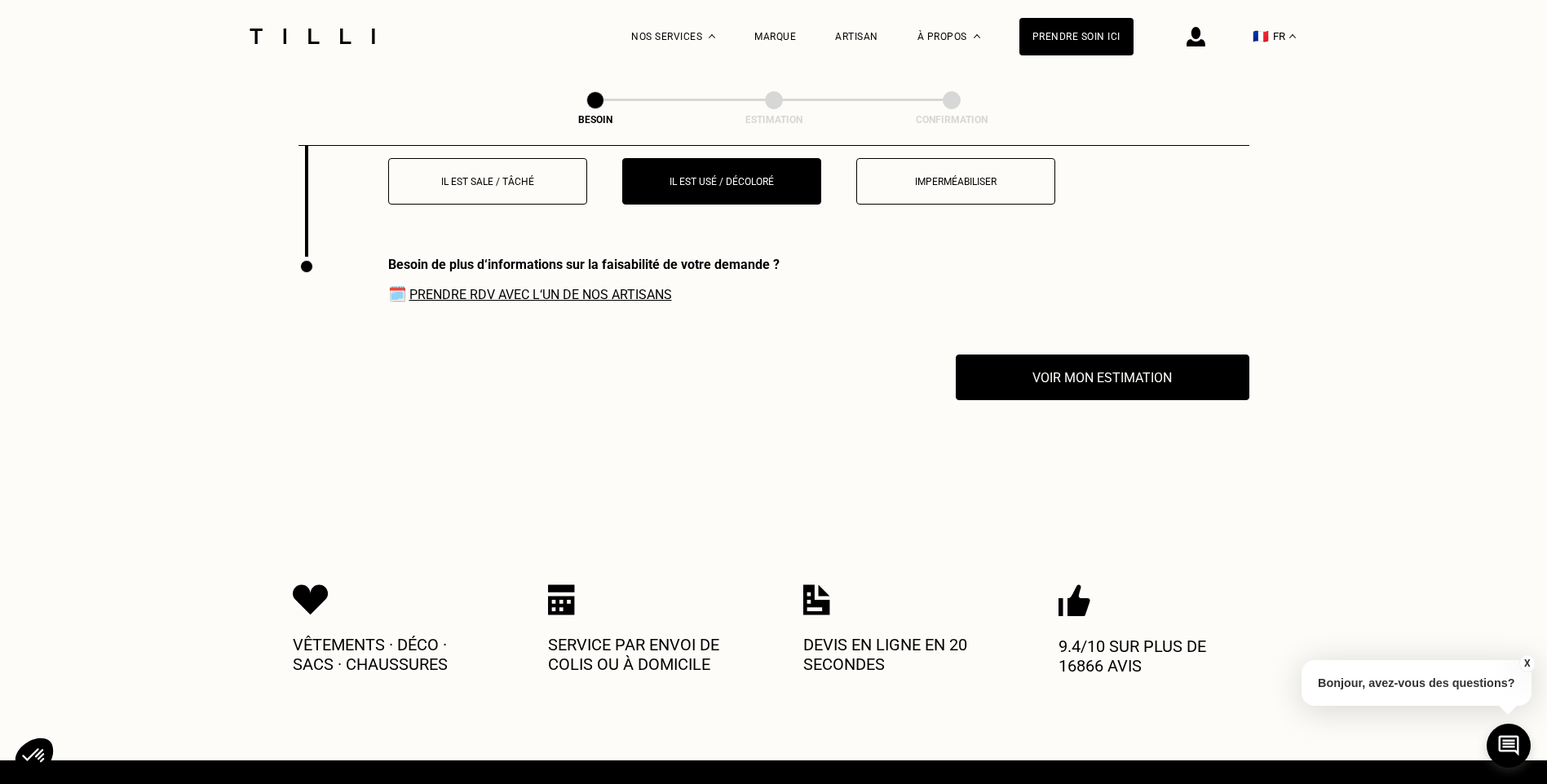
scroll to position [1952, 0]
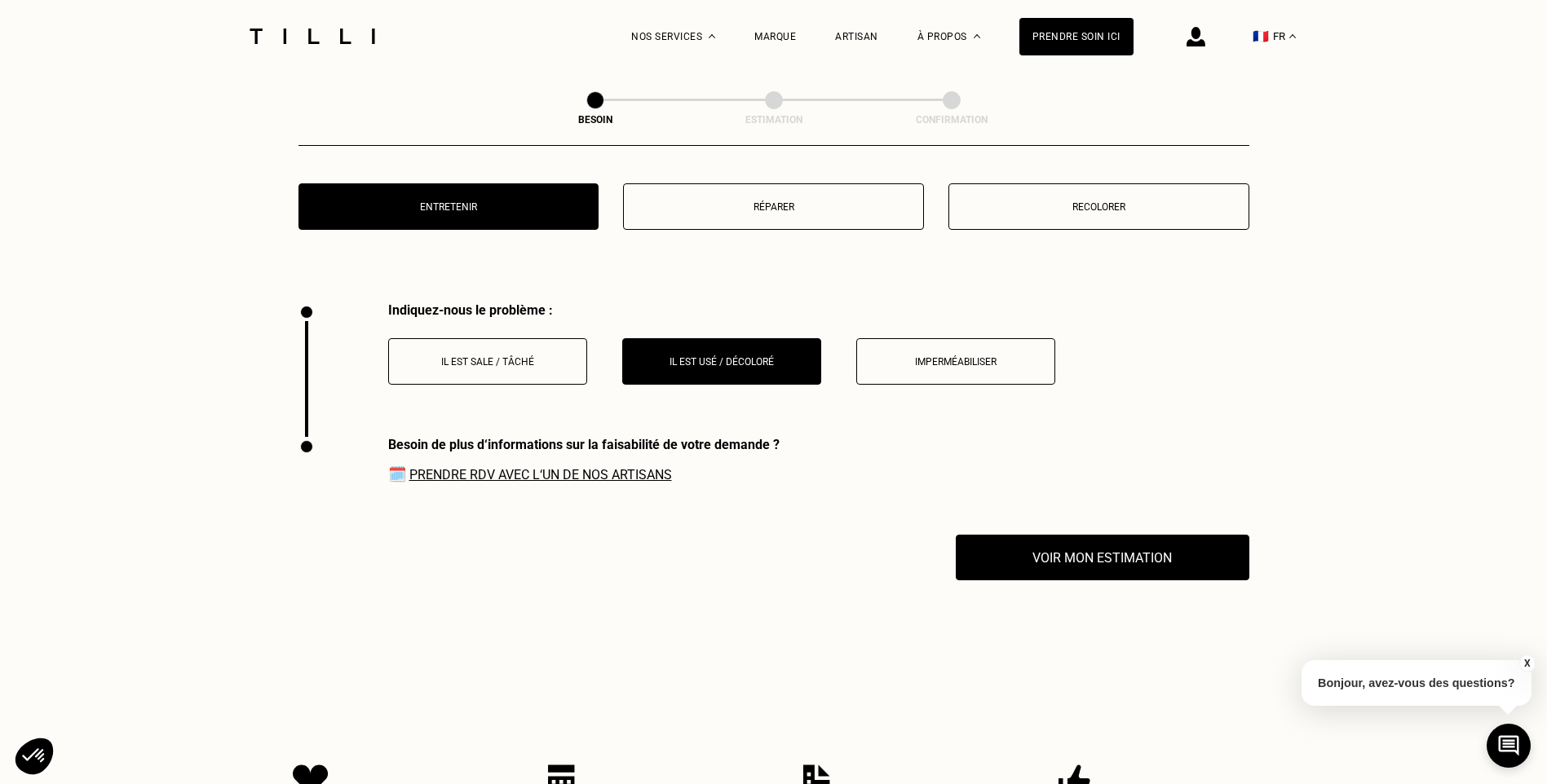
click at [554, 359] on button "Il est sale / tâché" at bounding box center [488, 362] width 199 height 47
click at [749, 356] on p "Il est usé / décoloré" at bounding box center [722, 362] width 181 height 12
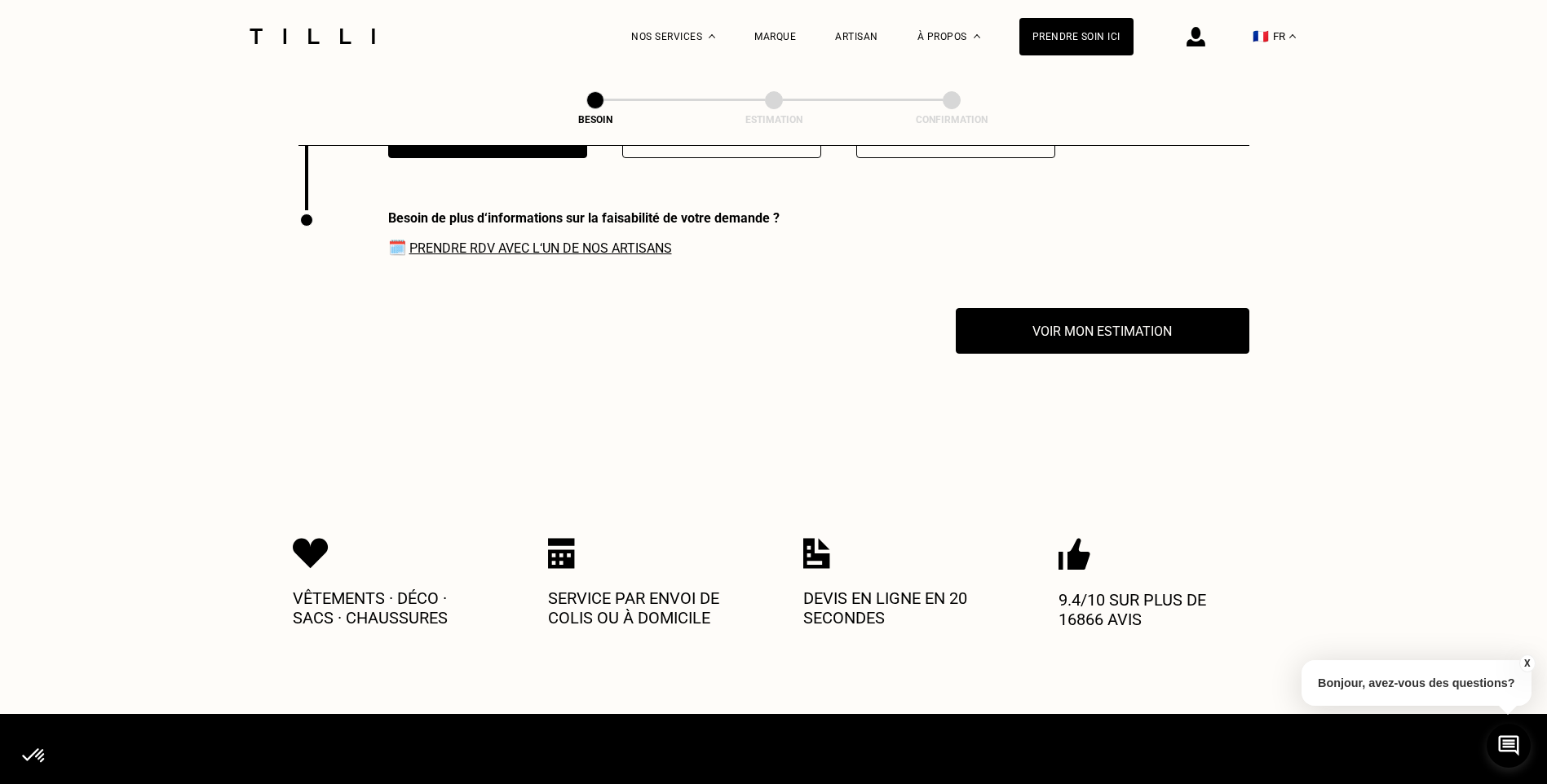
scroll to position [2197, 0]
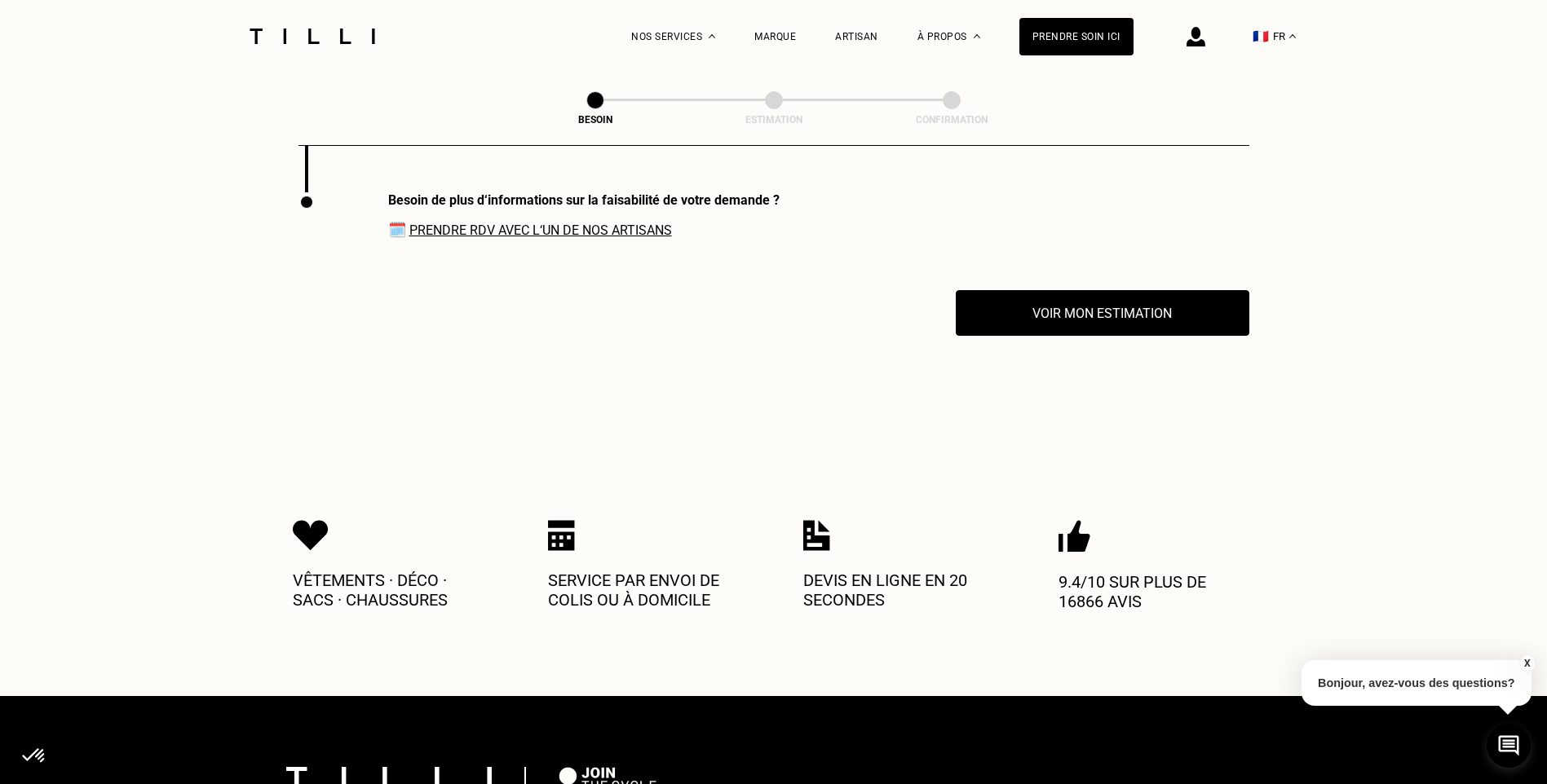
click at [642, 223] on link "Prendre RDV avec l‘un de nos artisans" at bounding box center [540, 230] width 263 height 16
